Goal: Entertainment & Leisure: Consume media (video, audio)

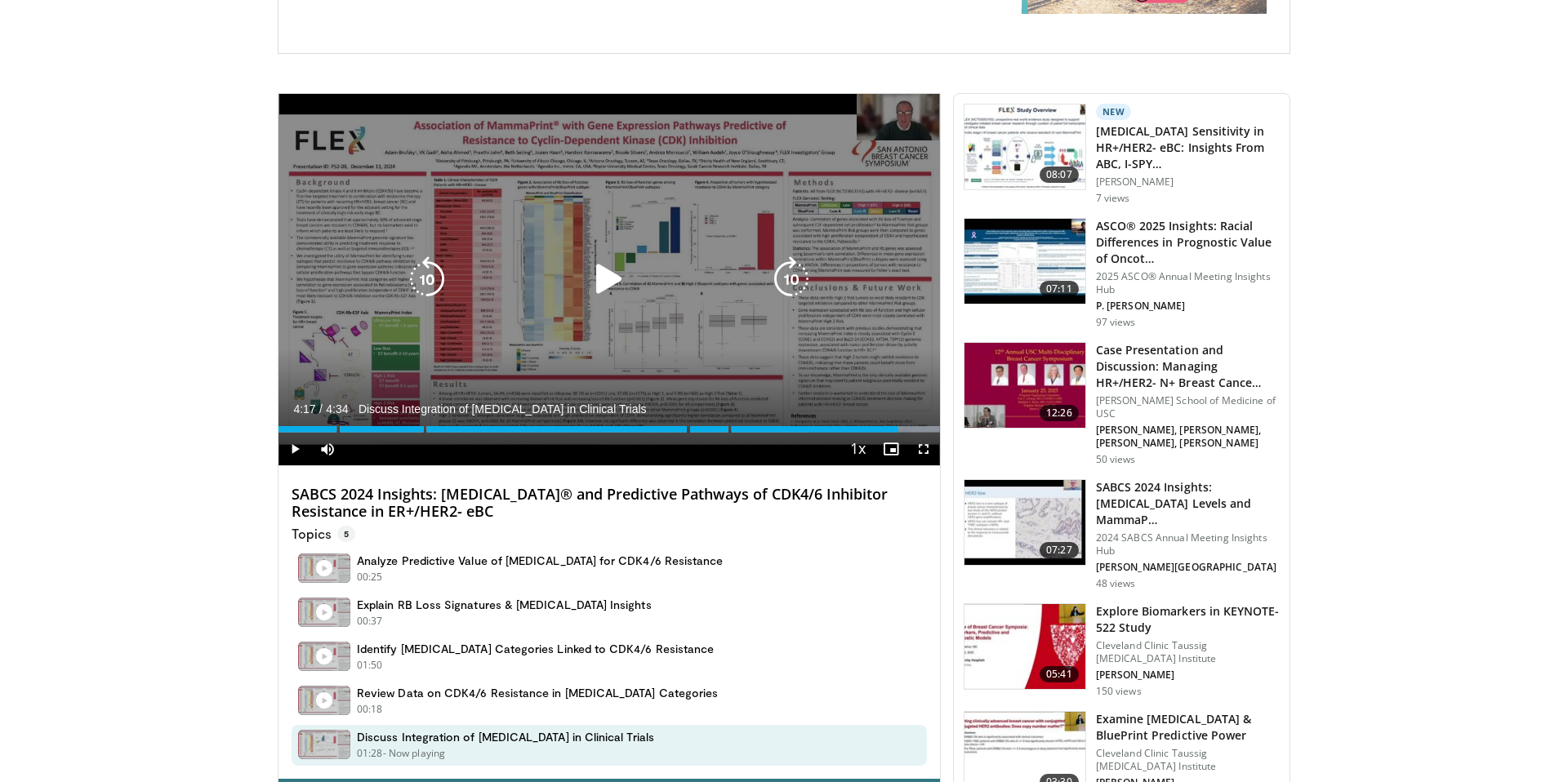
scroll to position [482, 0]
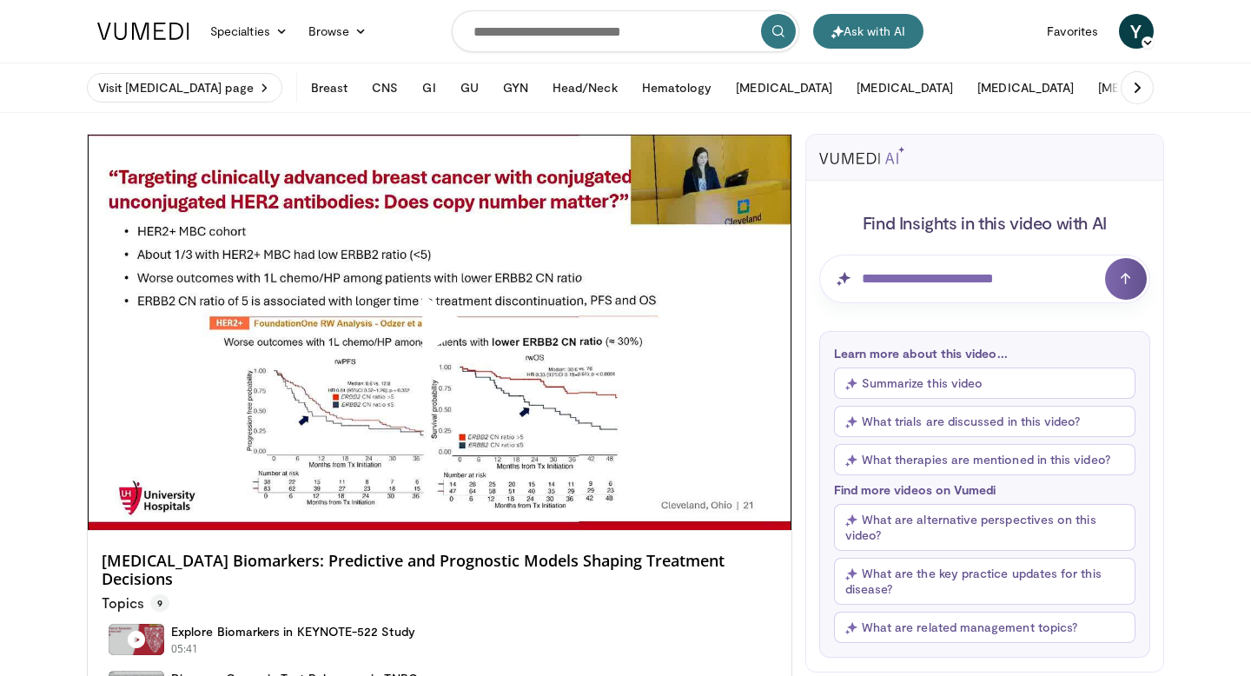
click at [440, 332] on span "Video Player" at bounding box center [440, 332] width 0 height 0
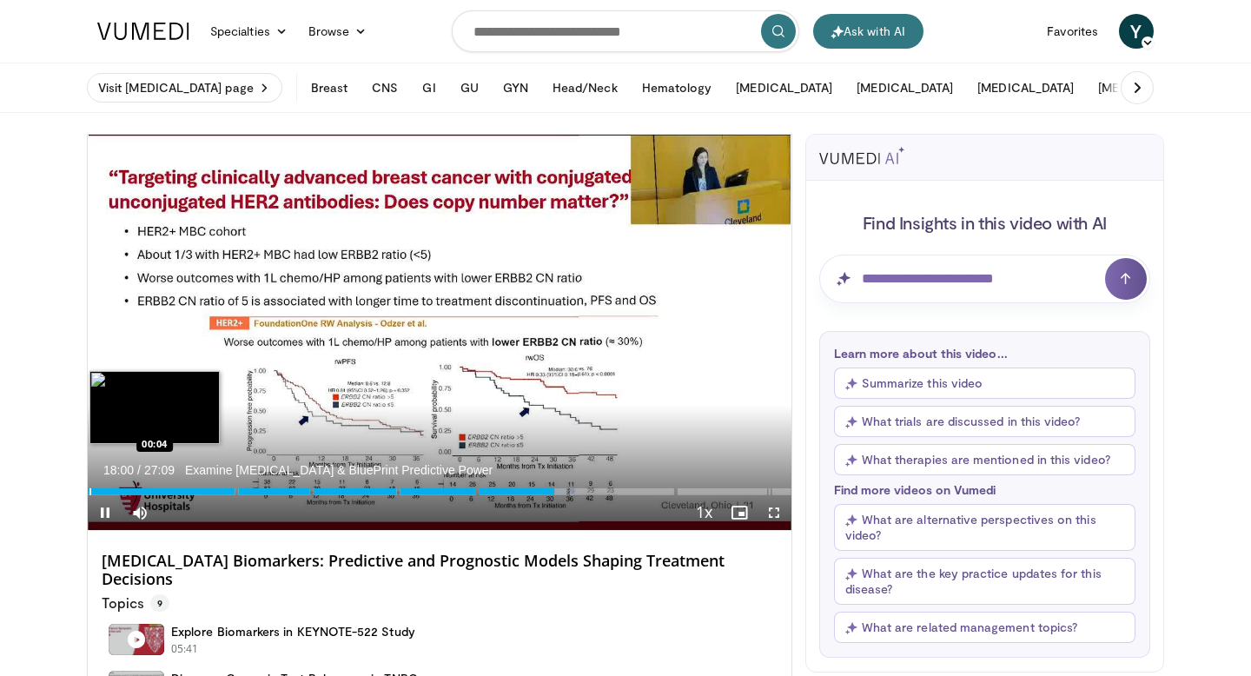
click at [89, 489] on div "Progress Bar" at bounding box center [90, 491] width 2 height 7
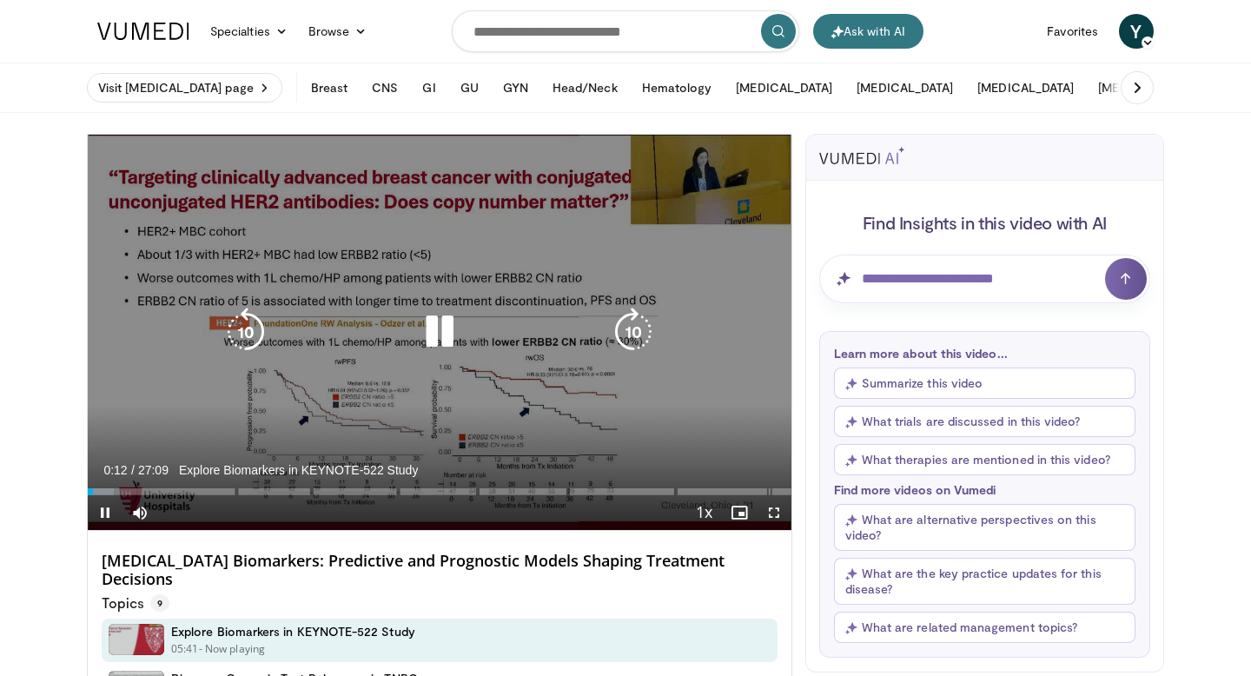
click at [441, 329] on icon "Video Player" at bounding box center [439, 332] width 49 height 49
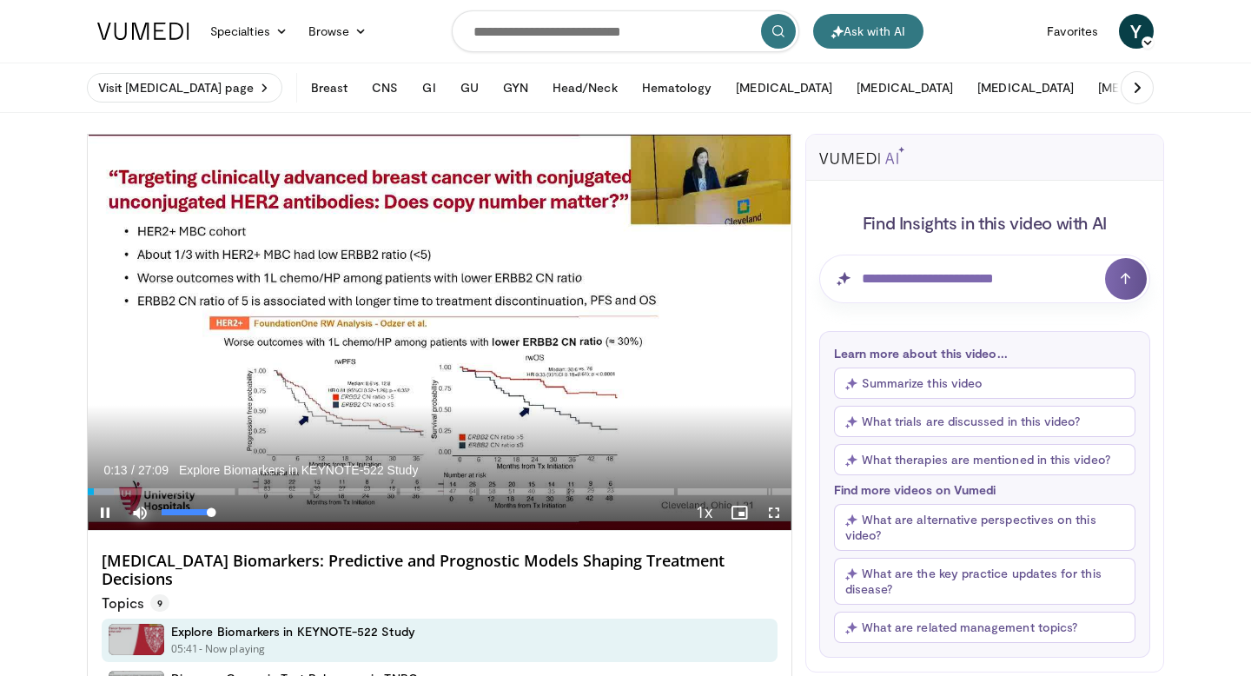
click at [142, 514] on span "Video Player" at bounding box center [139, 512] width 35 height 35
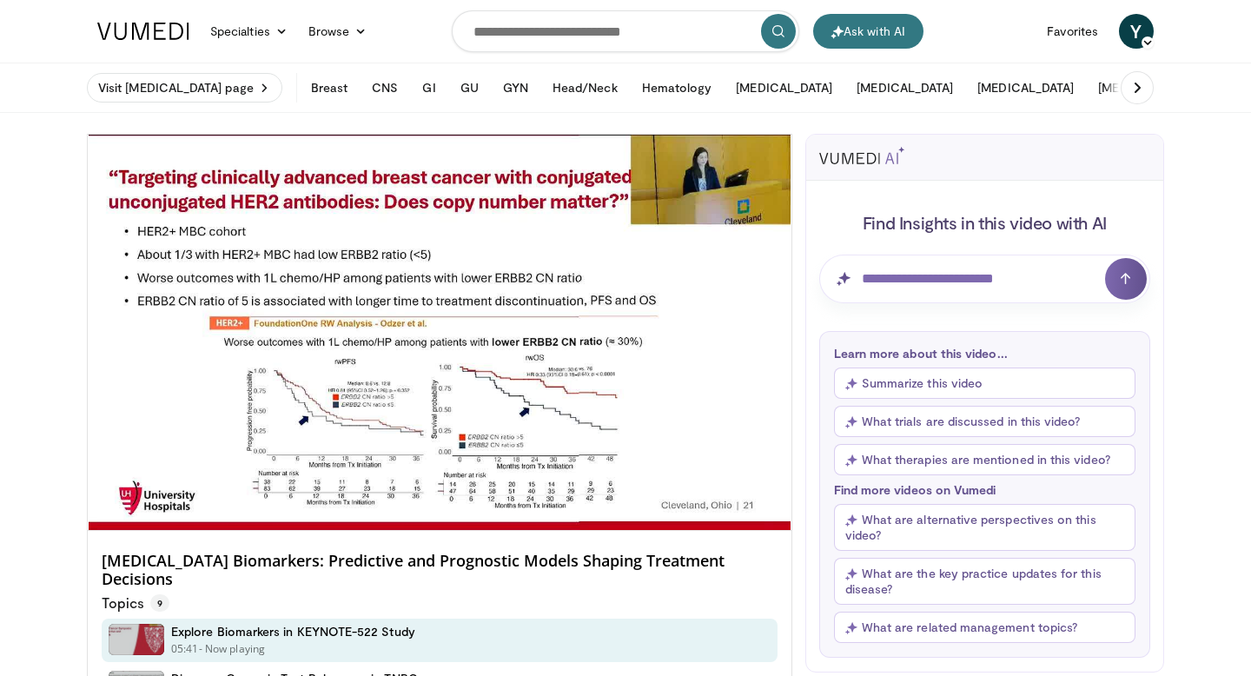
click at [142, 514] on video-js "**********" at bounding box center [440, 333] width 704 height 396
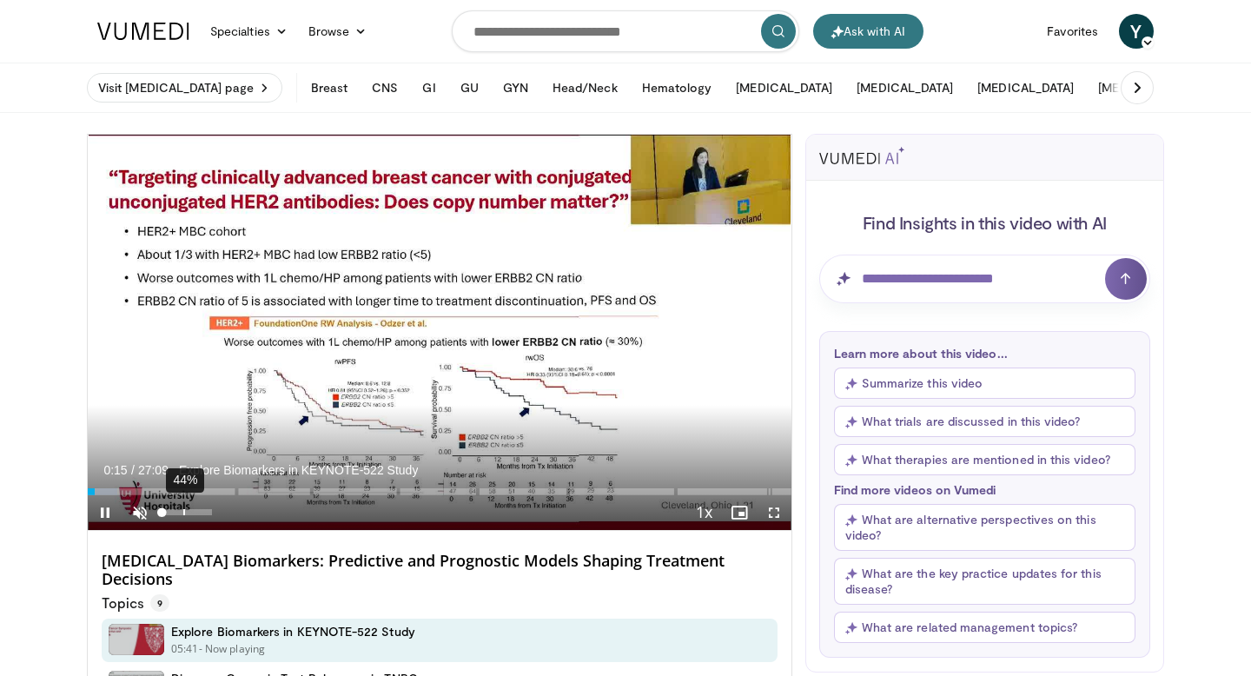
click at [182, 514] on div "44%" at bounding box center [187, 512] width 50 height 6
click at [190, 513] on div "58%" at bounding box center [187, 512] width 50 height 6
click at [204, 513] on div "86%" at bounding box center [187, 512] width 50 height 6
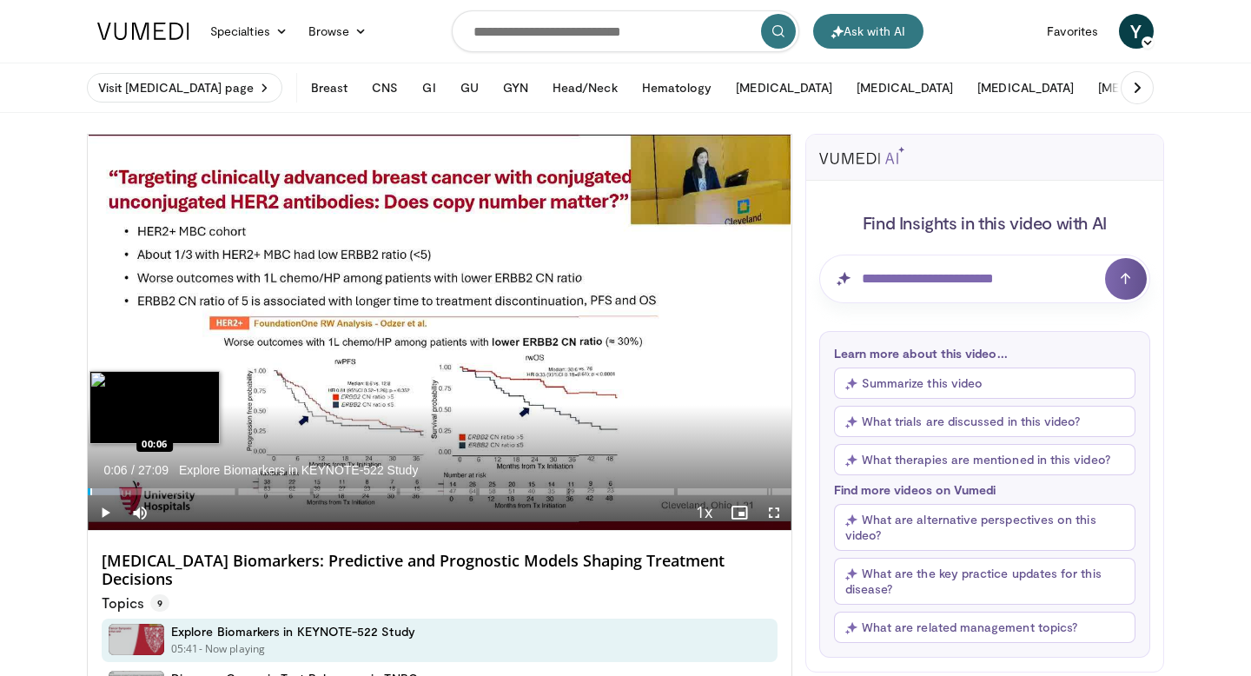
click at [90, 488] on div "Progress Bar" at bounding box center [91, 491] width 2 height 7
click at [89, 491] on div "00:07" at bounding box center [89, 491] width 3 height 7
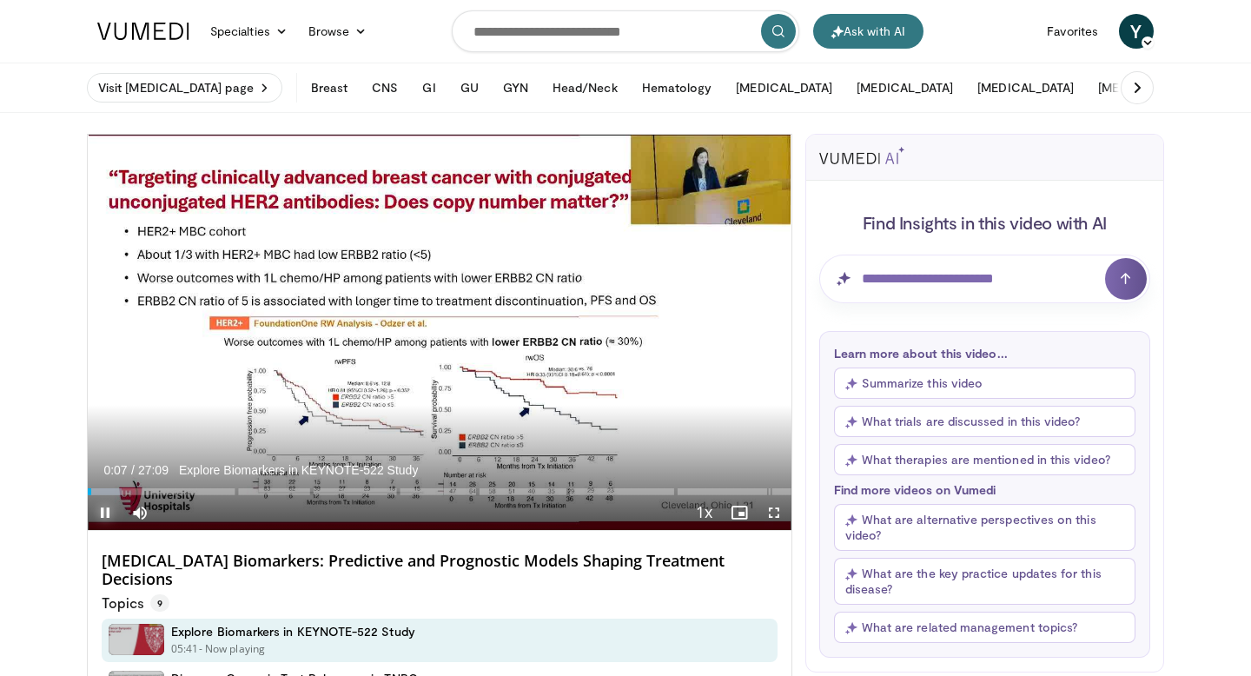
click at [120, 506] on span "Video Player" at bounding box center [105, 512] width 35 height 35
